Goal: Register for event/course

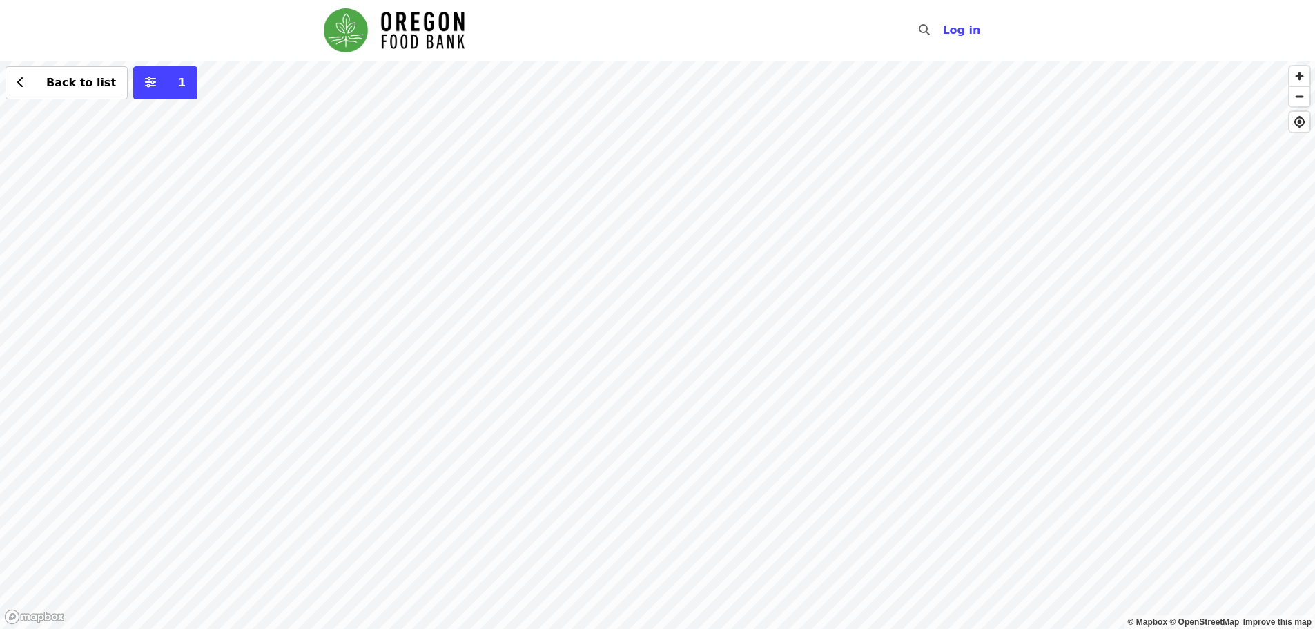
drag, startPoint x: 574, startPoint y: 382, endPoint x: 673, endPoint y: 360, distance: 101.2
click at [673, 360] on div "Back to list 1" at bounding box center [657, 345] width 1315 height 568
click at [561, 299] on div "Back to list 1" at bounding box center [657, 345] width 1315 height 568
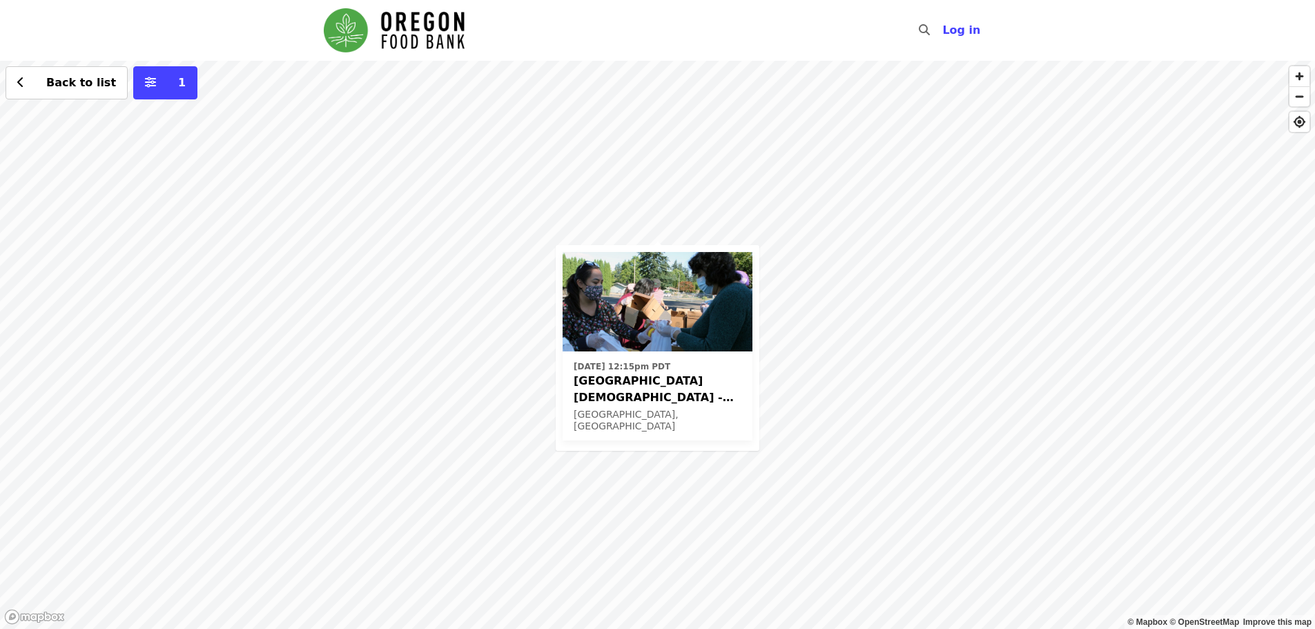
click at [741, 90] on div "[DATE] 12:15pm PDT [GEOGRAPHIC_DATA][DEMOGRAPHIC_DATA] - Free Food Market (16+)…" at bounding box center [657, 345] width 1315 height 568
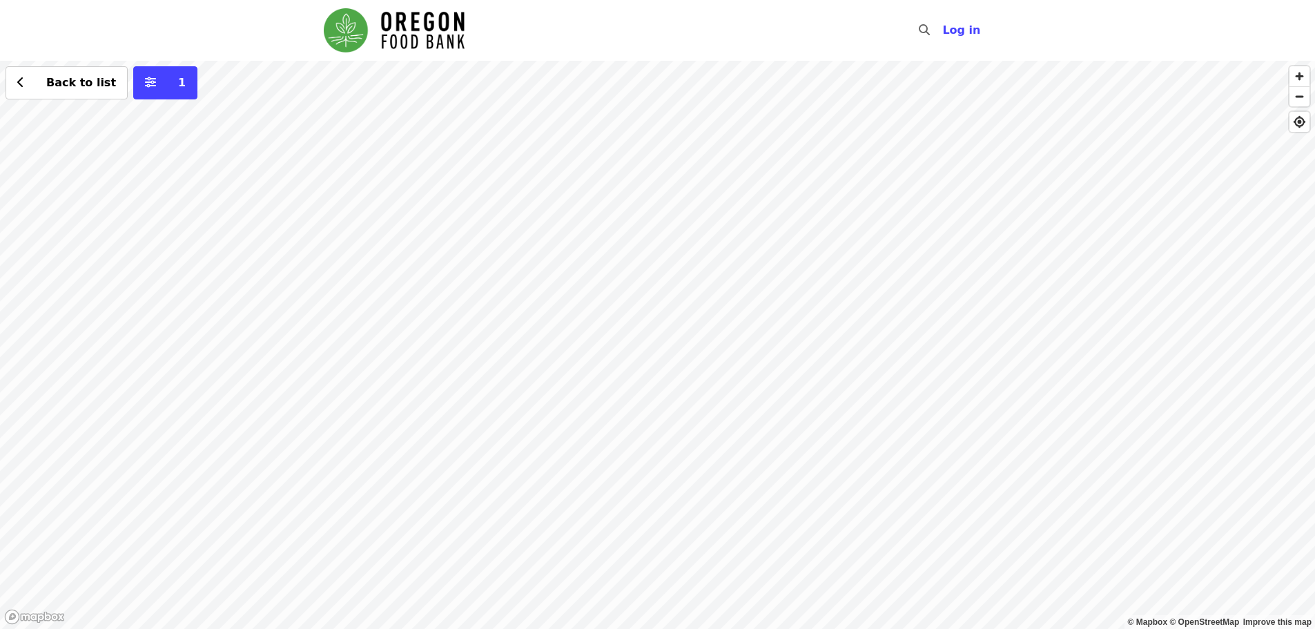
click at [593, 155] on div "Back to list 1" at bounding box center [657, 345] width 1315 height 568
click at [602, 148] on div "See 2 actions at this location Back to list 1" at bounding box center [657, 345] width 1315 height 568
click at [602, 183] on span "See 2 actions at this location" at bounding box center [597, 179] width 181 height 13
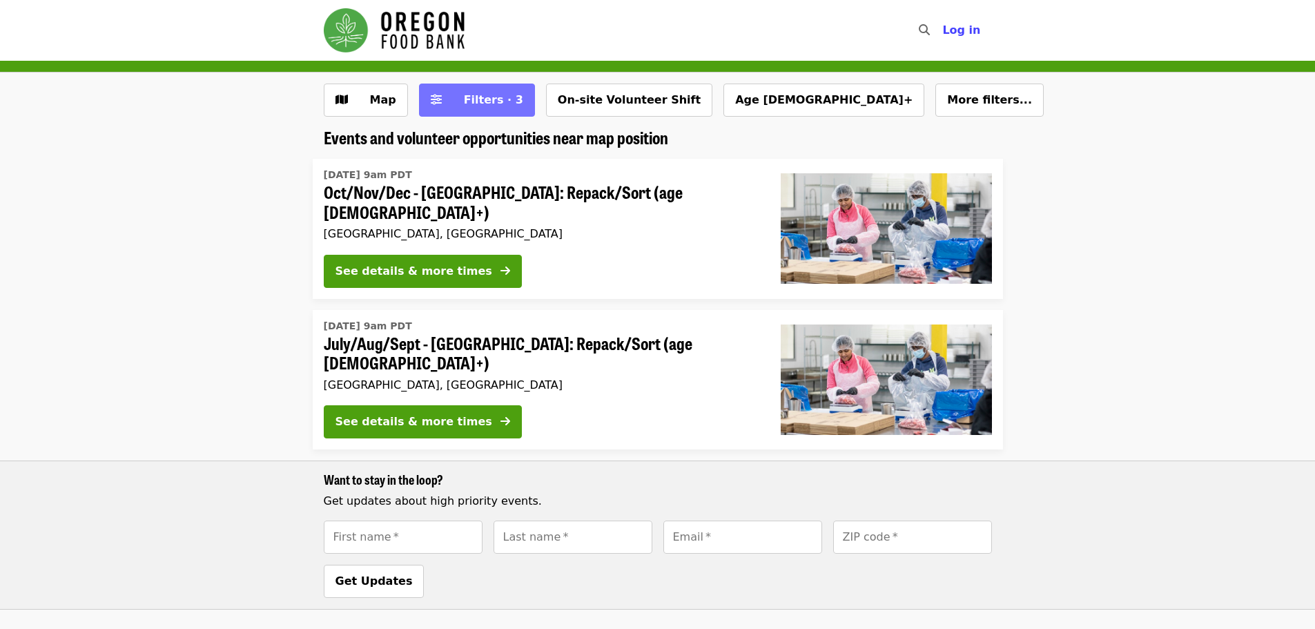
click at [481, 98] on span "Filters · 3" at bounding box center [493, 99] width 59 height 13
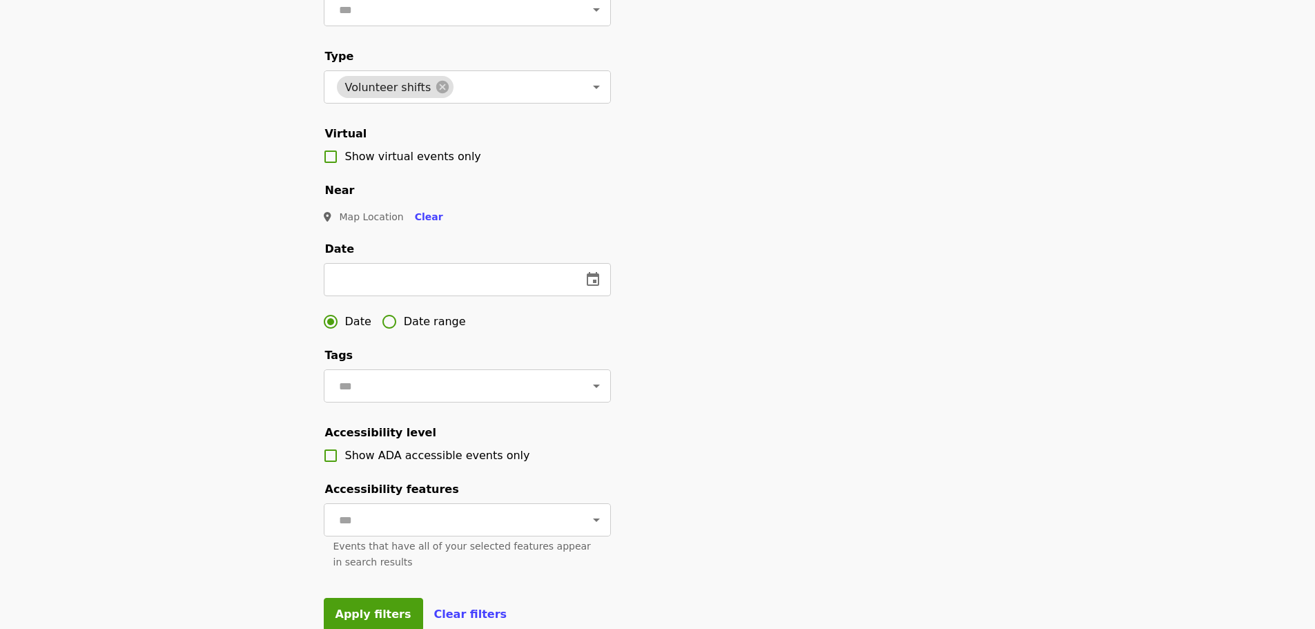
scroll to position [207, 0]
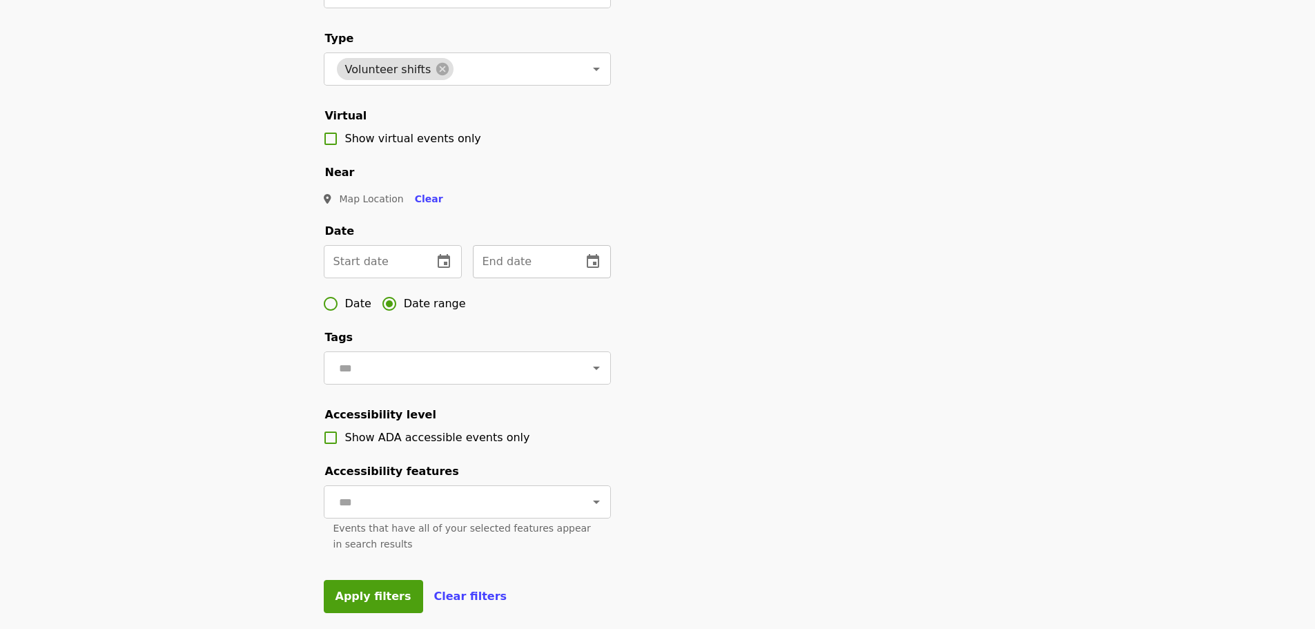
click at [597, 268] on icon "change date" at bounding box center [593, 261] width 12 height 14
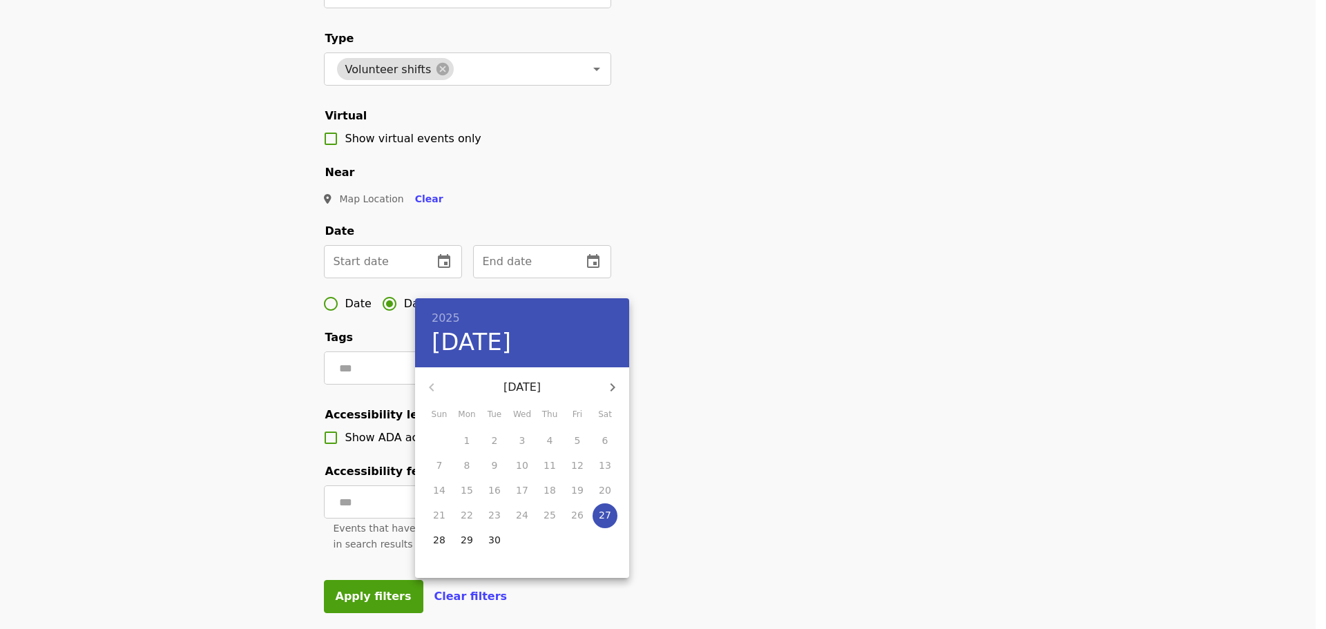
click at [614, 384] on icon "button" at bounding box center [612, 387] width 17 height 17
click at [614, 385] on icon "button" at bounding box center [612, 387] width 17 height 17
click at [521, 541] on p "31" at bounding box center [522, 540] width 12 height 14
type input "**********"
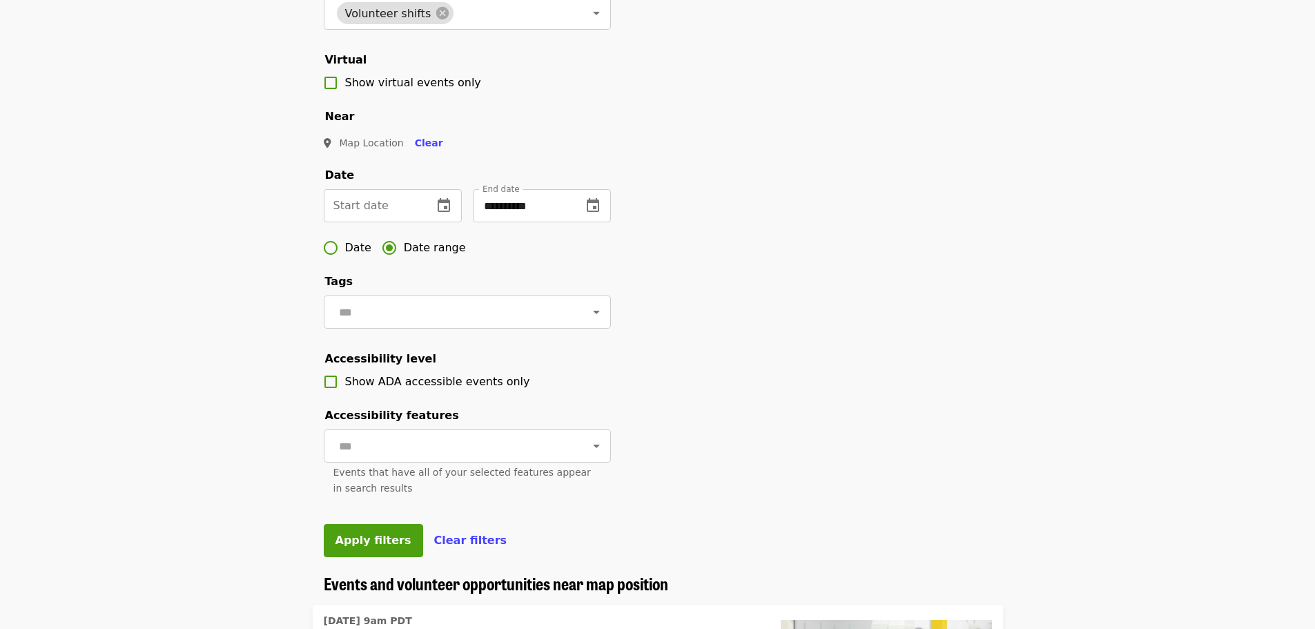
scroll to position [345, 0]
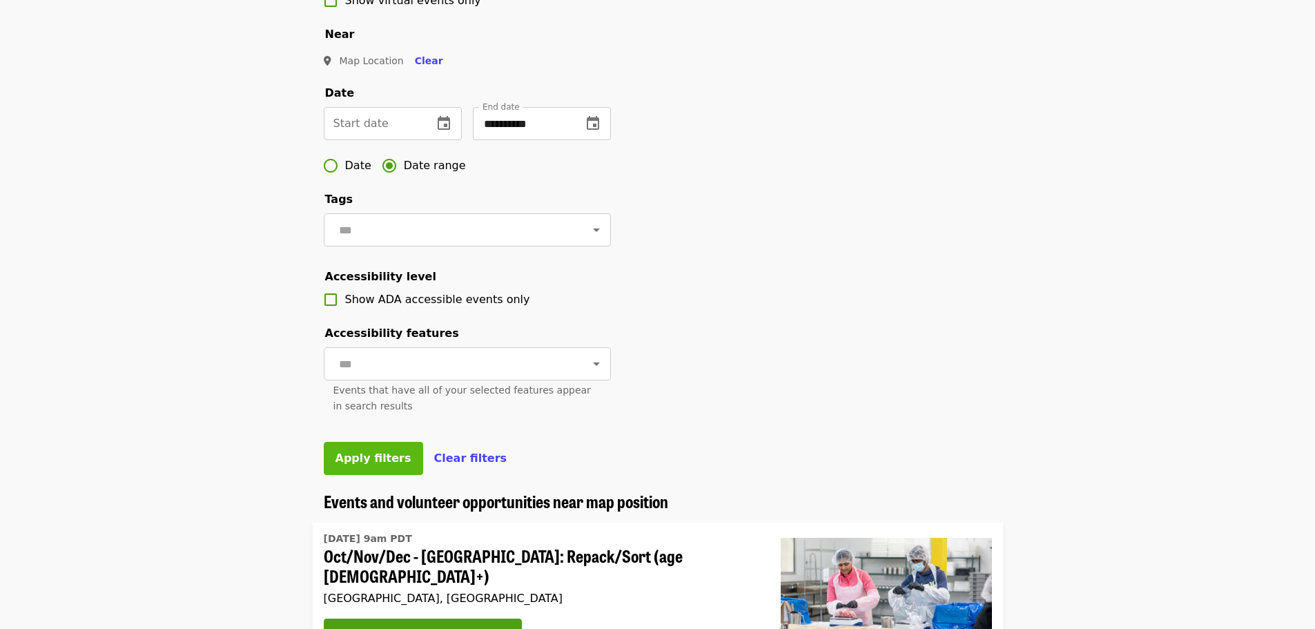
click at [358, 465] on span "Apply filters" at bounding box center [374, 458] width 76 height 13
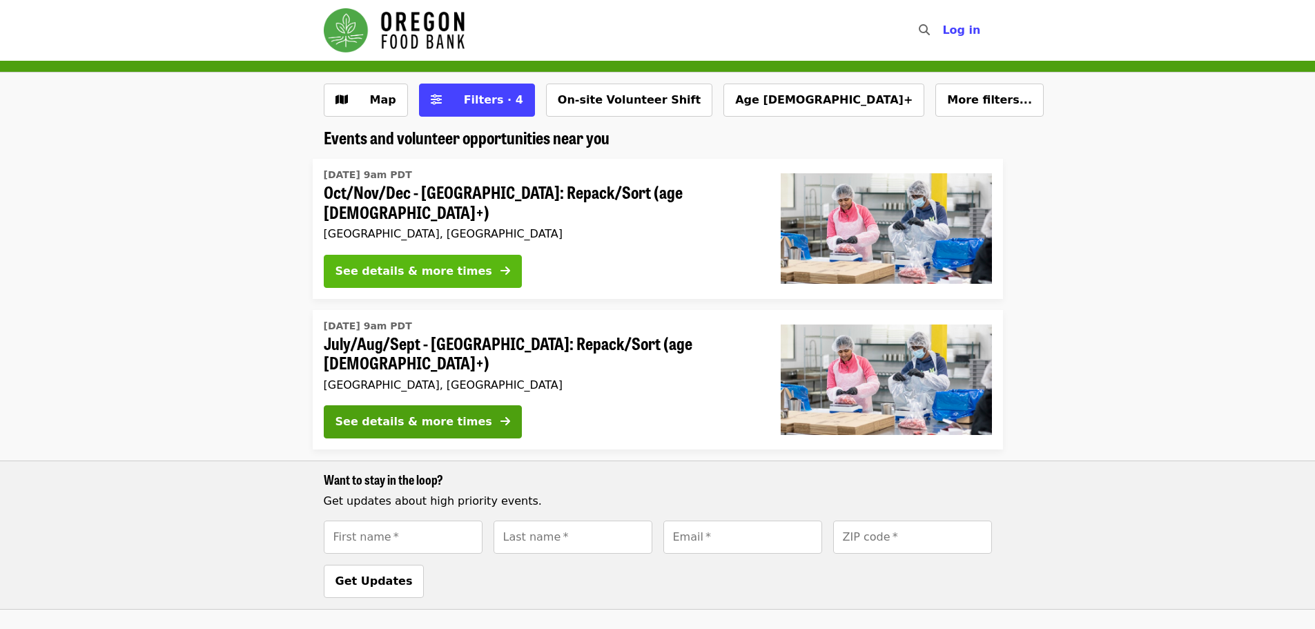
click at [404, 266] on div "See details & more times" at bounding box center [414, 271] width 157 height 17
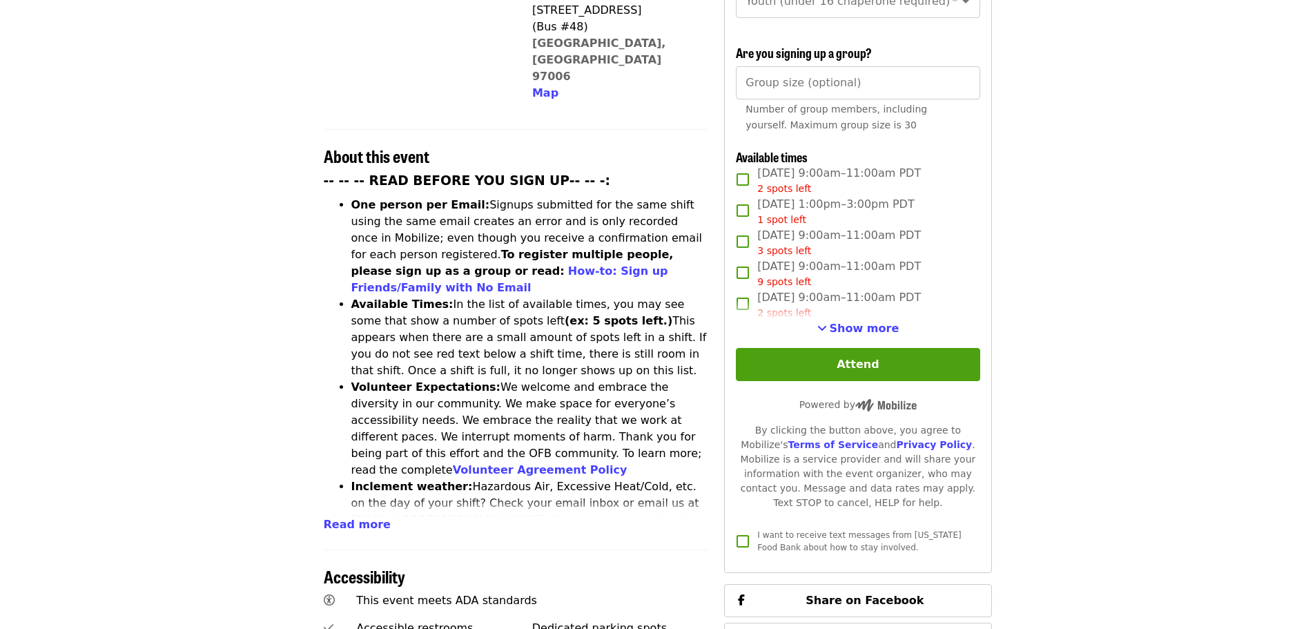
scroll to position [414, 0]
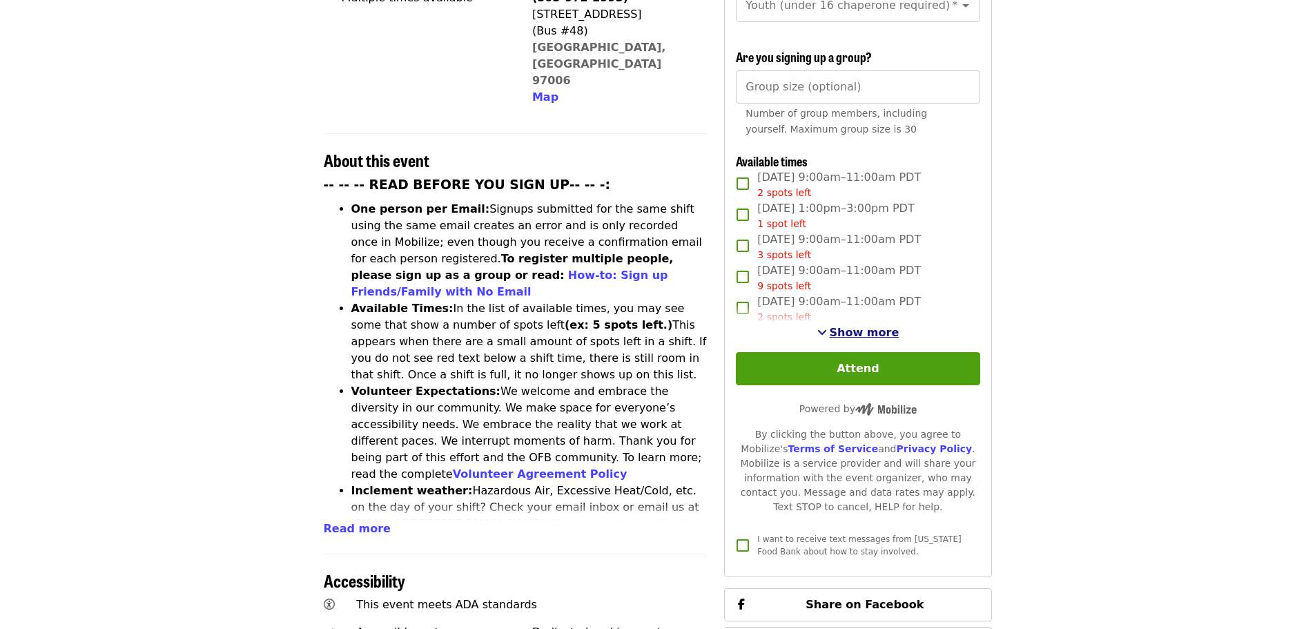
click at [856, 327] on span "Show more" at bounding box center [865, 332] width 70 height 13
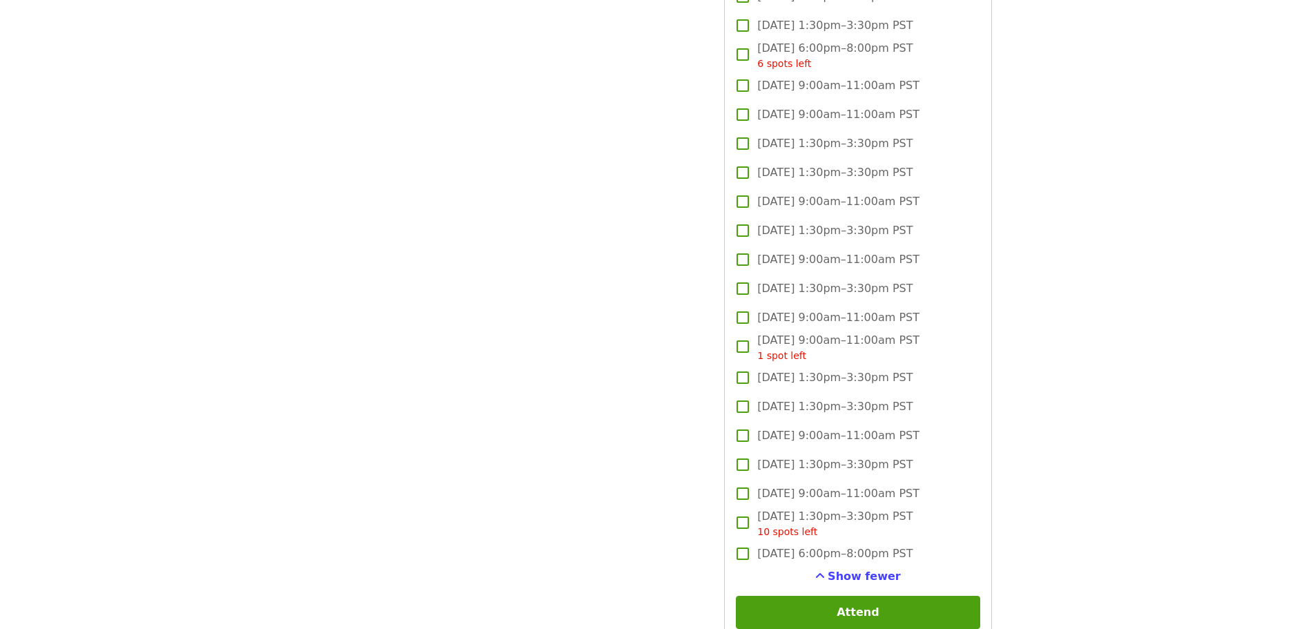
scroll to position [1933, 0]
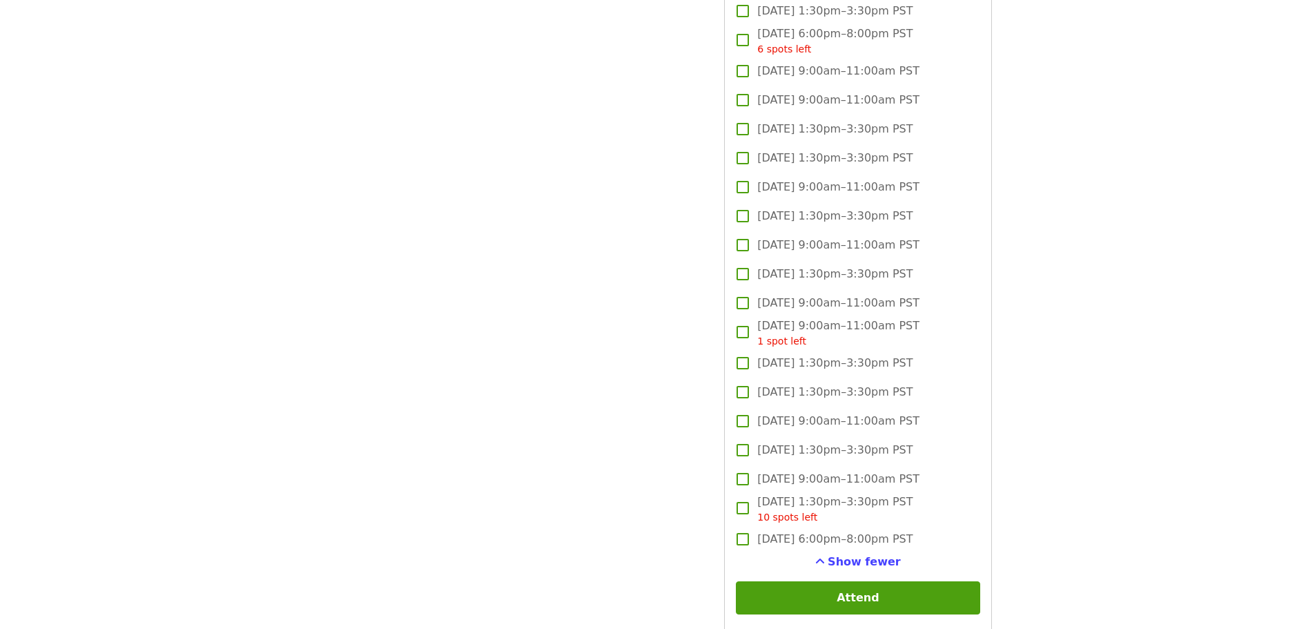
drag, startPoint x: 1085, startPoint y: 204, endPoint x: 1087, endPoint y: 413, distance: 208.5
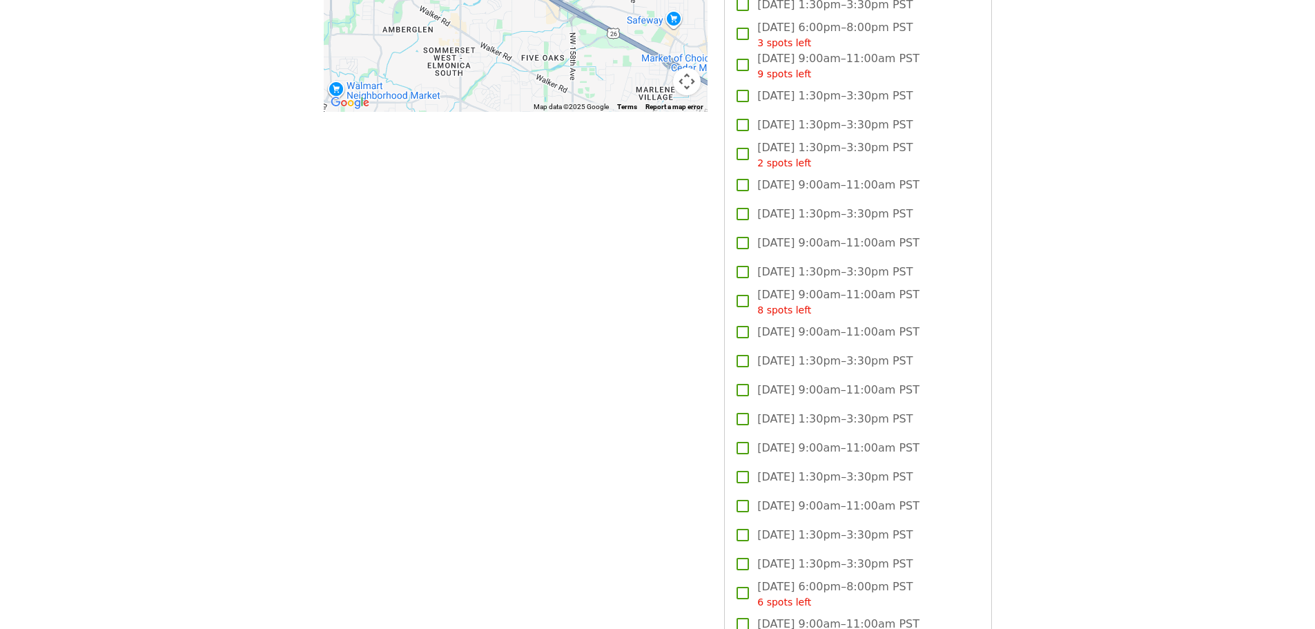
scroll to position [1519, 0]
